Goal: Task Accomplishment & Management: Manage account settings

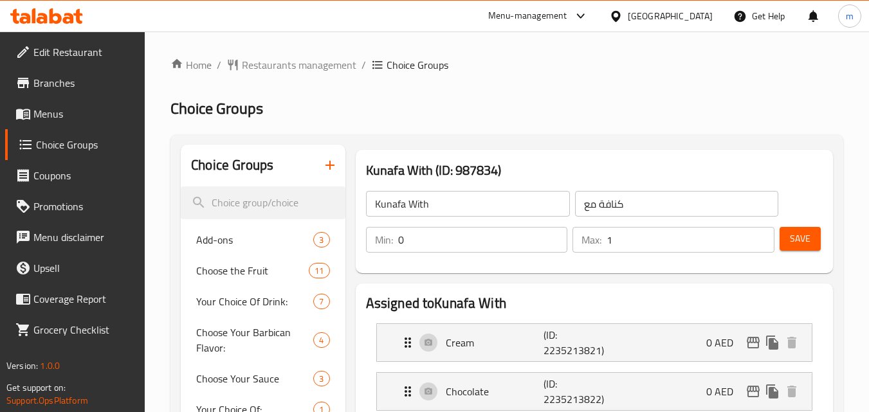
scroll to position [545, 0]
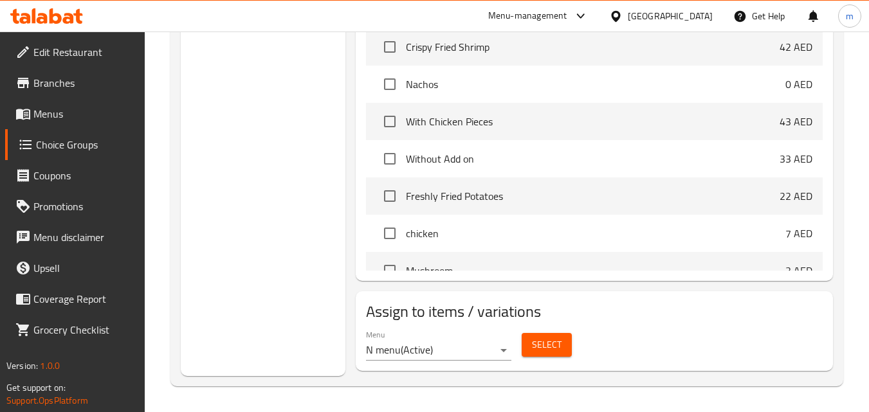
click at [66, 16] on icon at bounding box center [46, 15] width 73 height 15
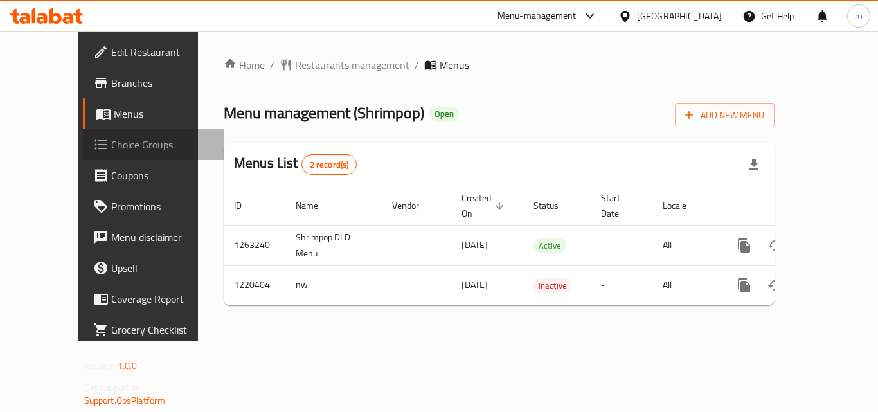
click at [111, 152] on span "Choice Groups" at bounding box center [162, 144] width 103 height 15
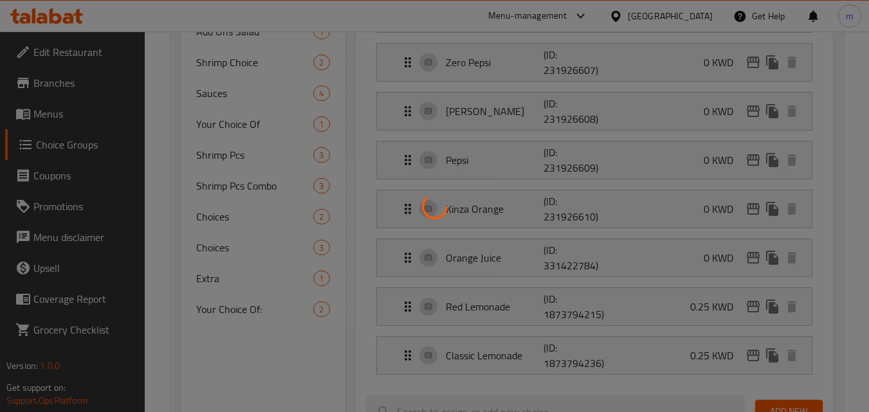
scroll to position [386, 0]
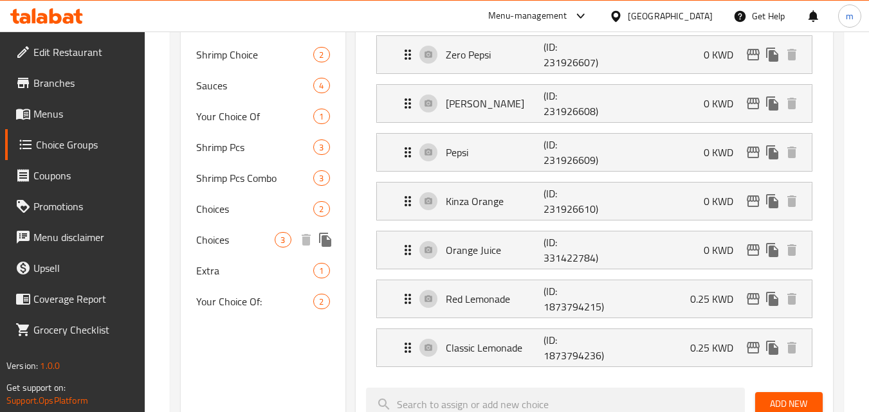
click at [220, 238] on span "Choices" at bounding box center [235, 239] width 78 height 15
type input "Choices"
type input "اخيارات"
type input "2"
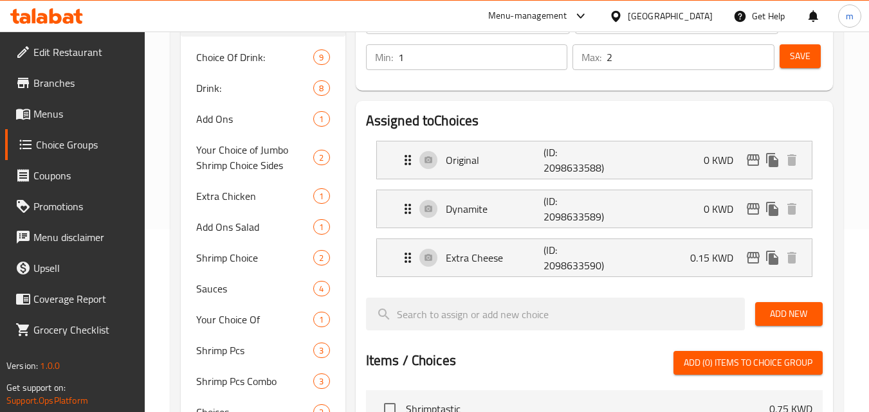
scroll to position [159, 0]
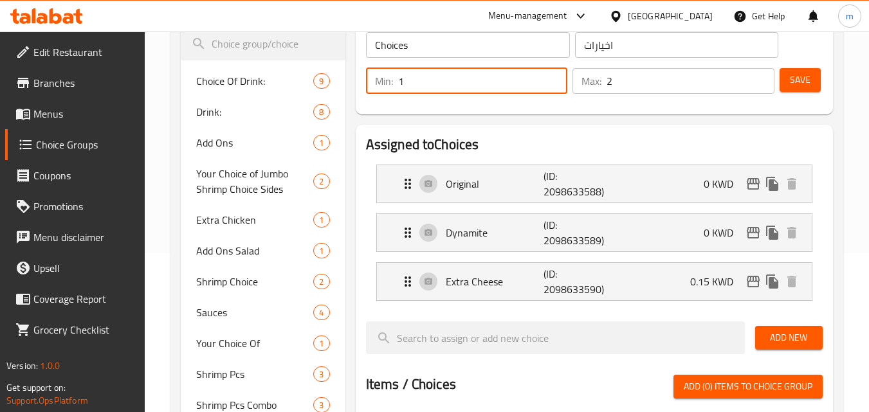
drag, startPoint x: 421, startPoint y: 83, endPoint x: 435, endPoint y: 100, distance: 22.3
click at [421, 80] on input "1" at bounding box center [483, 81] width 170 height 26
click at [550, 82] on input "0" at bounding box center [483, 81] width 170 height 26
type input "1"
click at [552, 75] on input "1" at bounding box center [483, 81] width 170 height 26
